Goal: Information Seeking & Learning: Learn about a topic

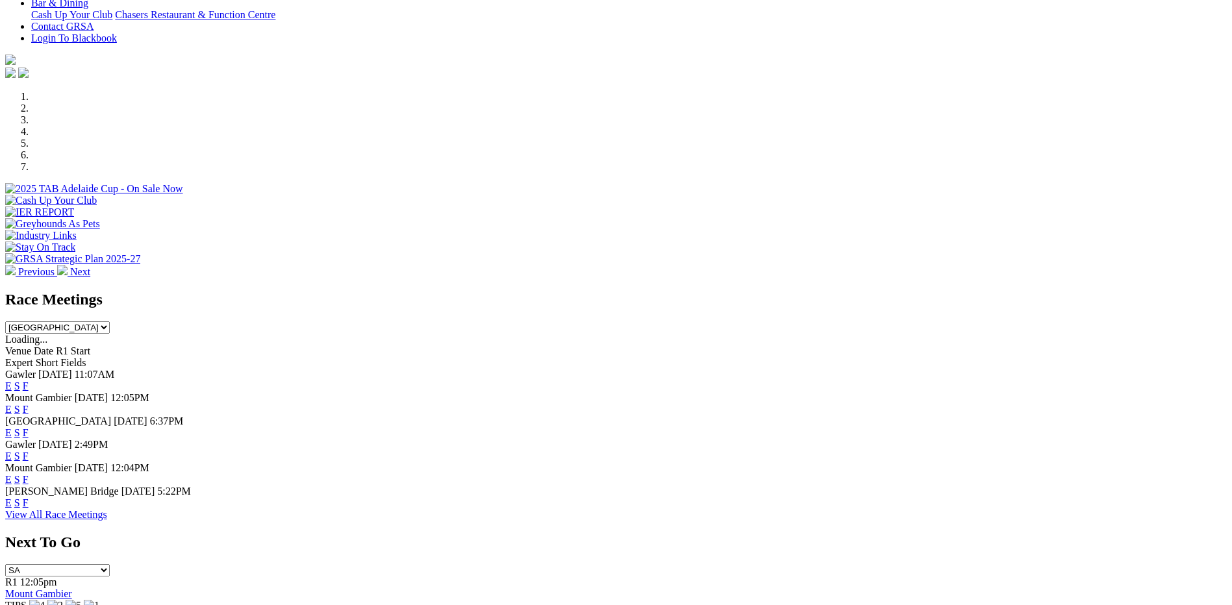
scroll to position [325, 0]
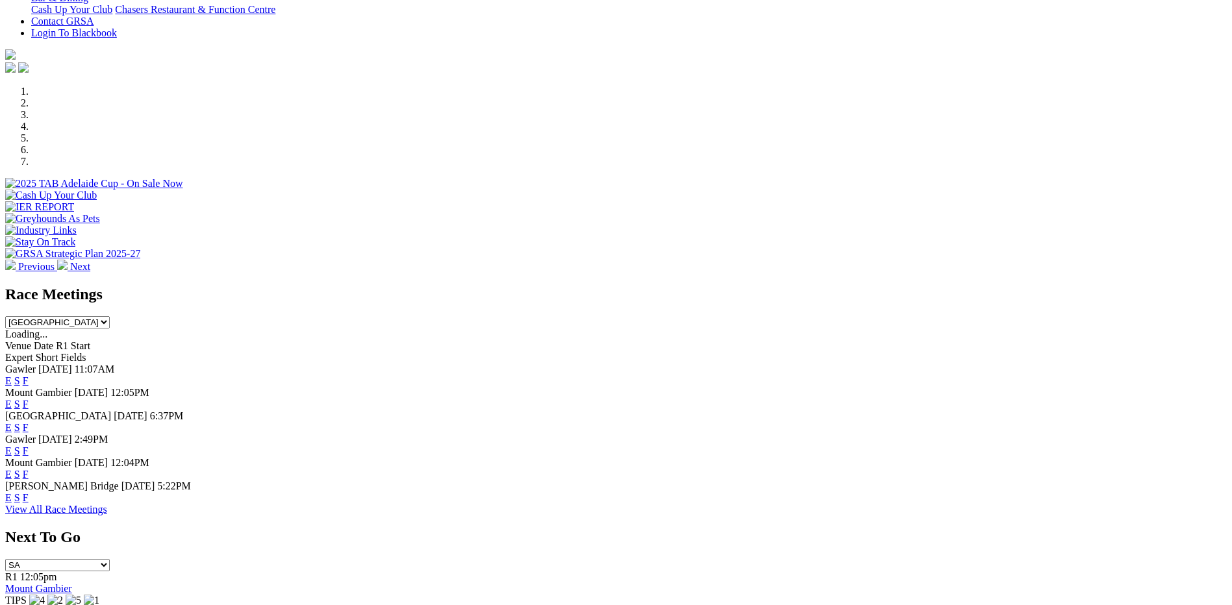
click at [29, 446] on link "F" at bounding box center [26, 451] width 6 height 11
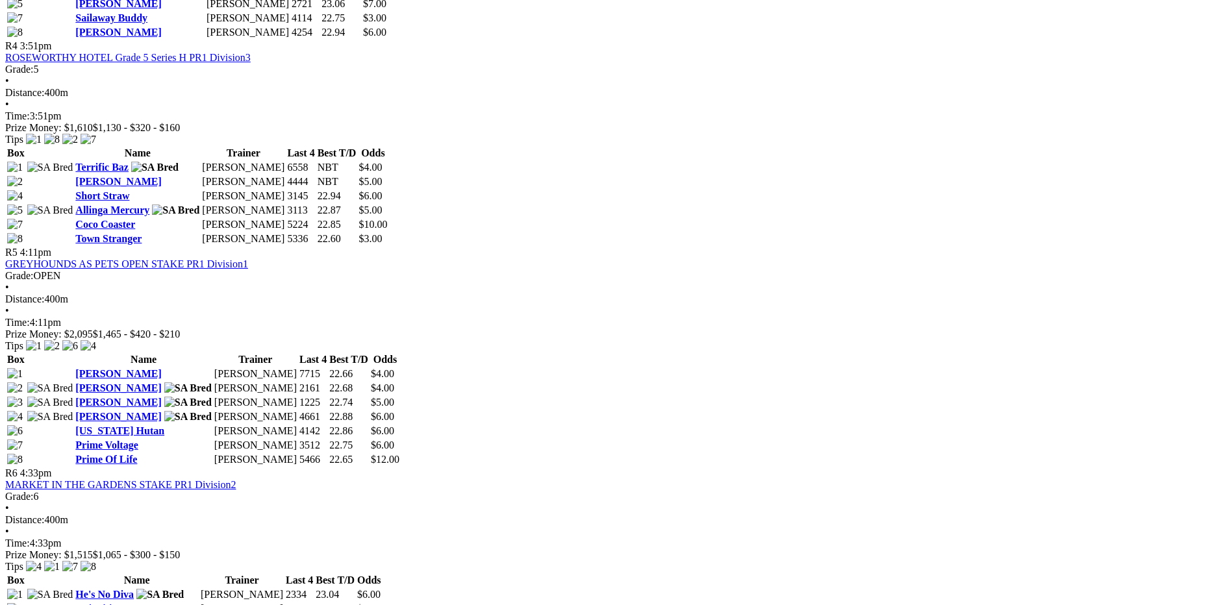
scroll to position [1299, 0]
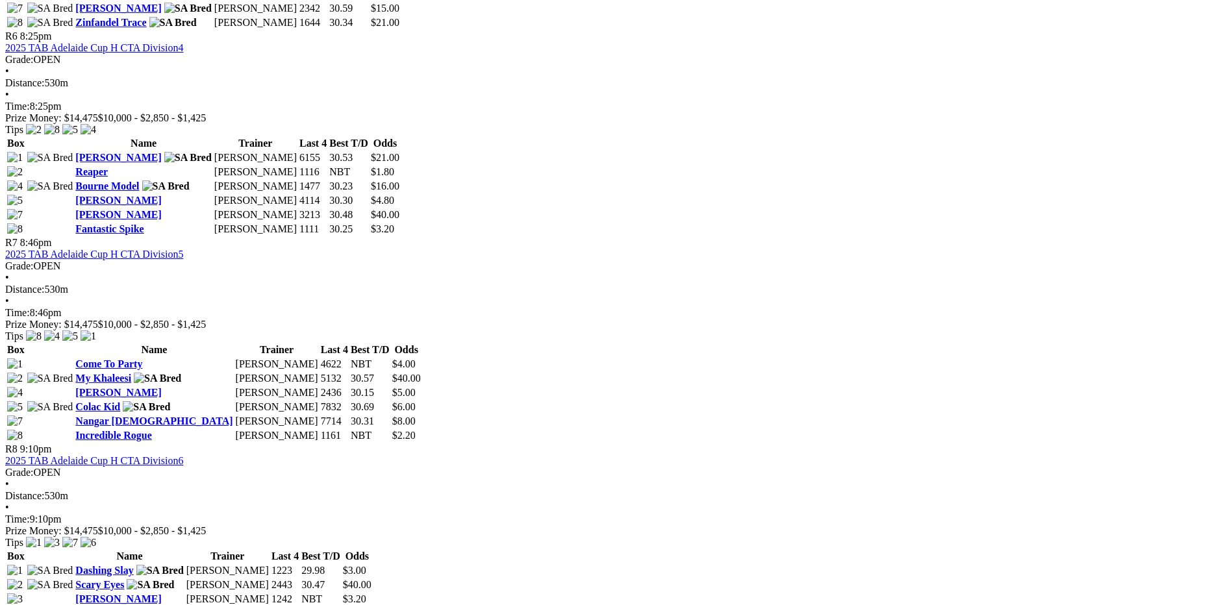
scroll to position [1819, 0]
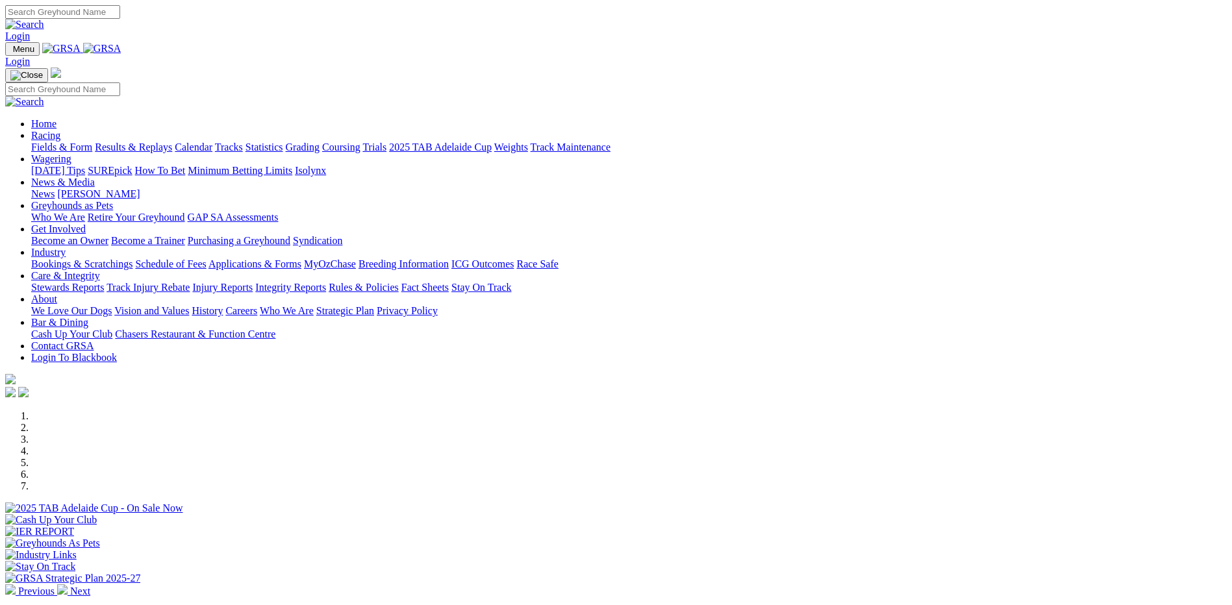
scroll to position [325, 0]
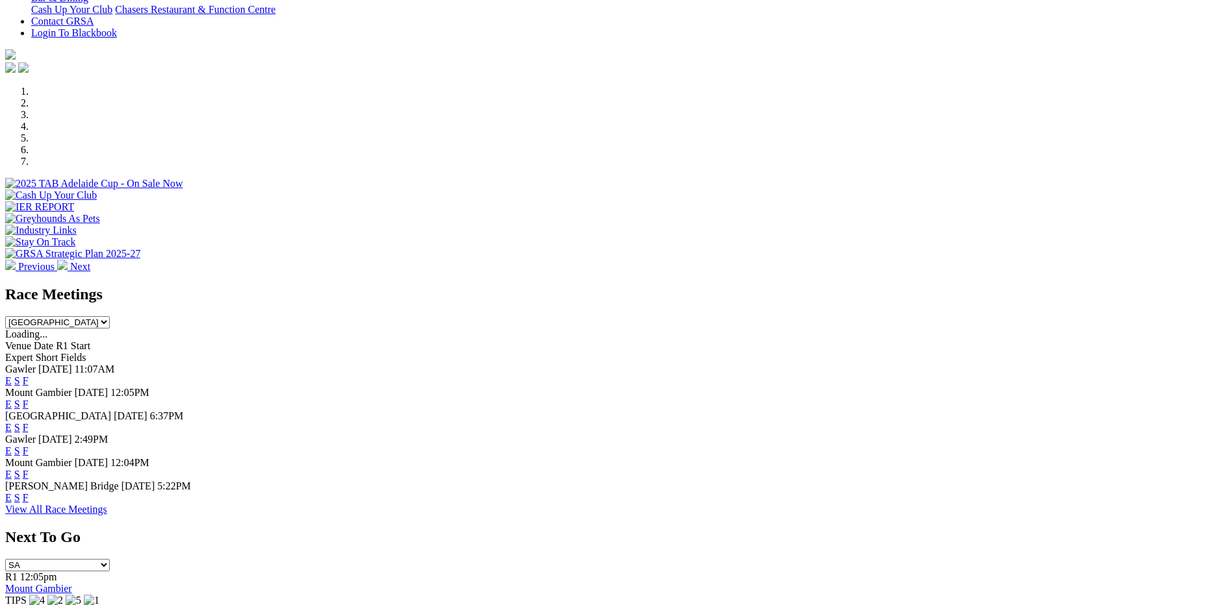
click at [29, 422] on link "F" at bounding box center [26, 427] width 6 height 11
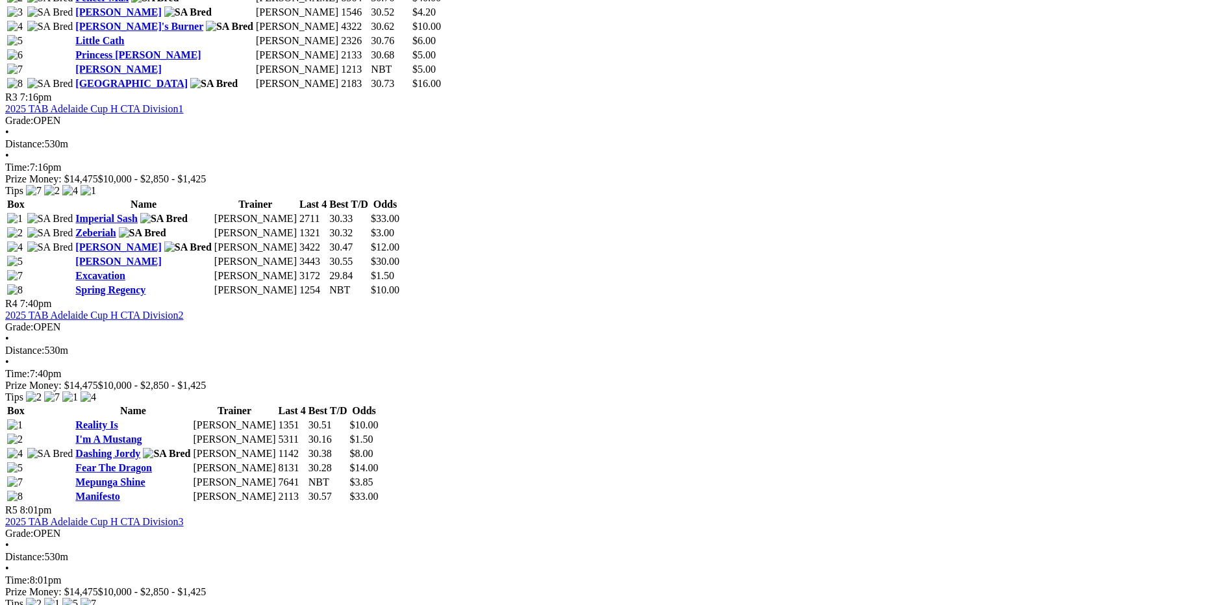
scroll to position [844, 0]
